Goal: Task Accomplishment & Management: Manage account settings

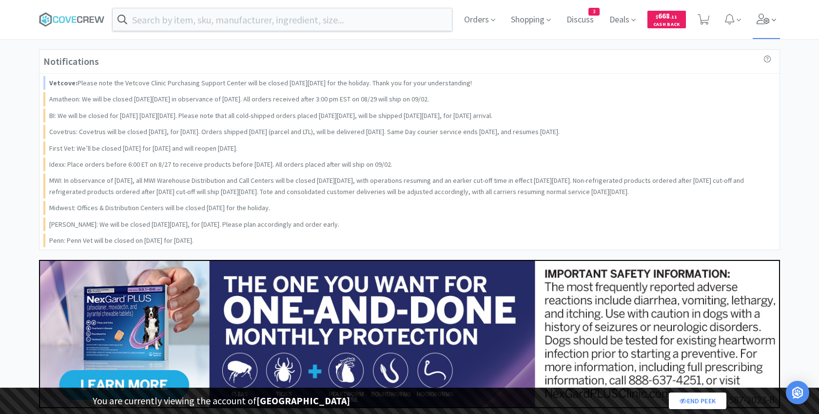
click at [758, 15] on icon at bounding box center [764, 19] width 14 height 11
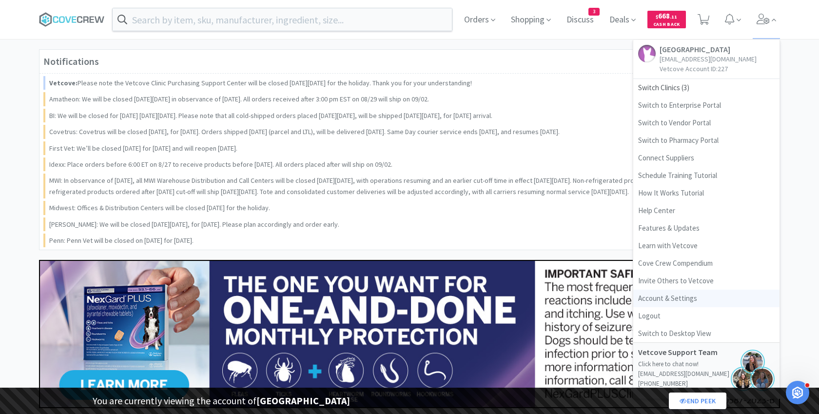
click at [651, 296] on link "Account & Settings" at bounding box center [706, 299] width 146 height 18
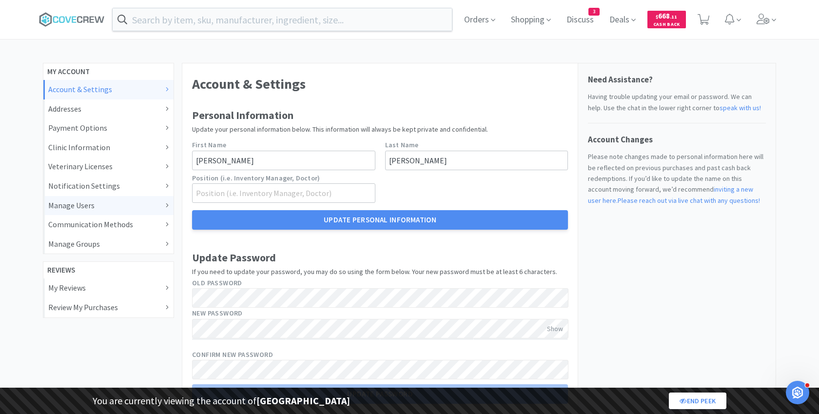
click at [87, 207] on div "Manage Users" at bounding box center [108, 205] width 120 height 13
